Goal: Find specific page/section: Find specific page/section

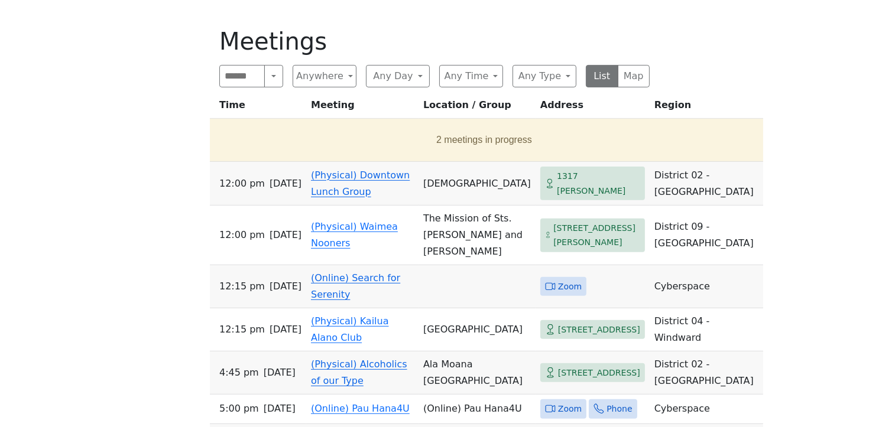
scroll to position [449, 0]
click at [399, 80] on button "Any Day" at bounding box center [398, 75] width 64 height 22
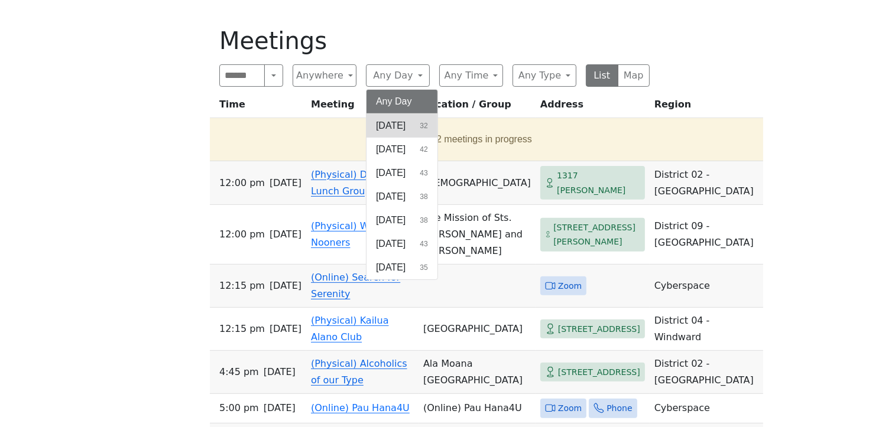
click at [430, 128] on button "Sunday 32" at bounding box center [401, 126] width 71 height 24
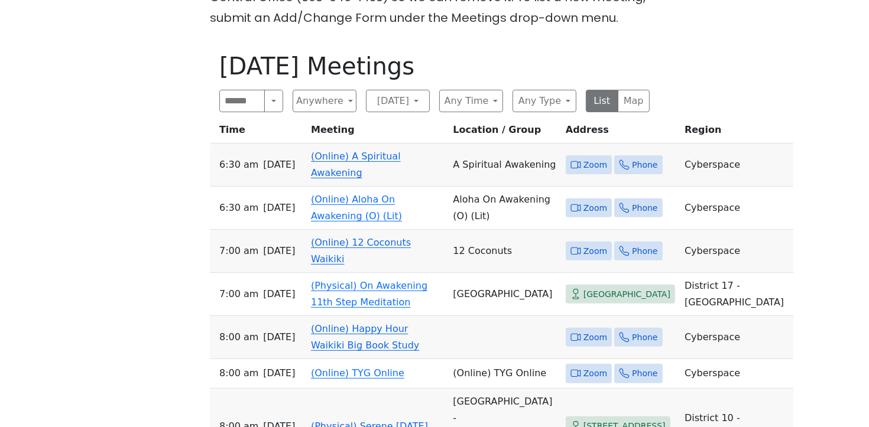
scroll to position [422, 0]
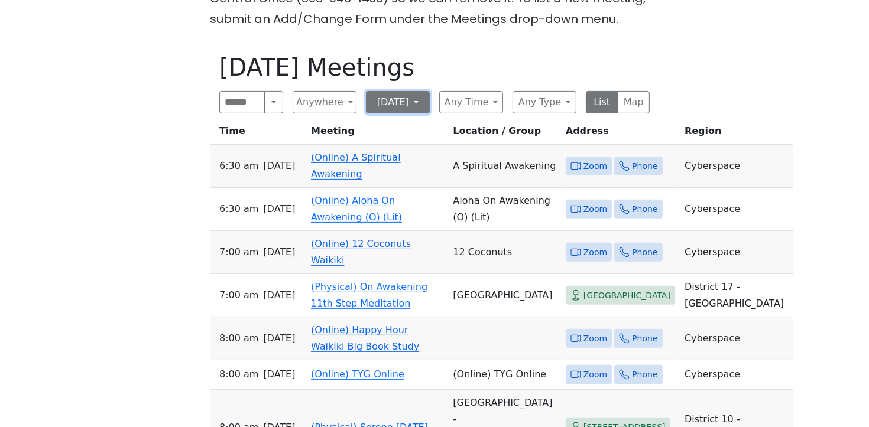
click at [399, 107] on button "[DATE]" at bounding box center [398, 102] width 64 height 22
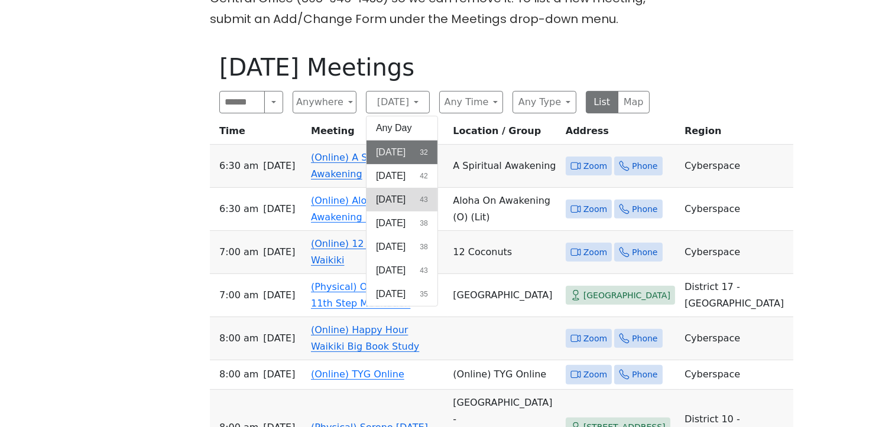
click at [421, 204] on button "Tuesday 43" at bounding box center [401, 200] width 71 height 24
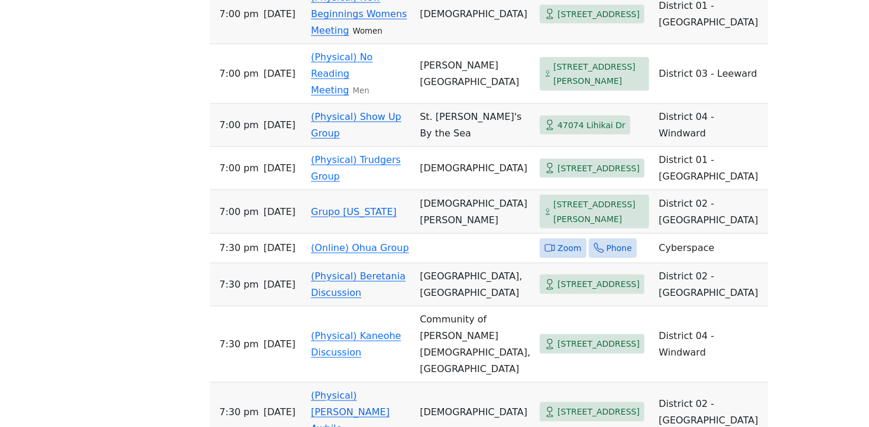
scroll to position [1867, 0]
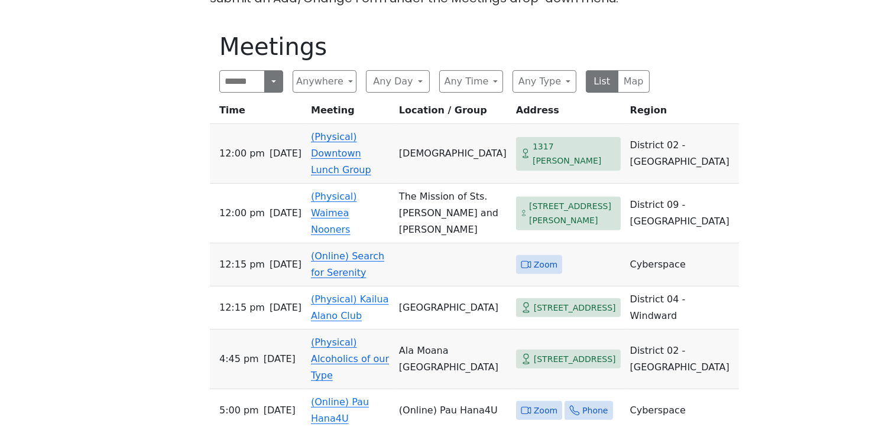
scroll to position [444, 0]
